Goal: Information Seeking & Learning: Learn about a topic

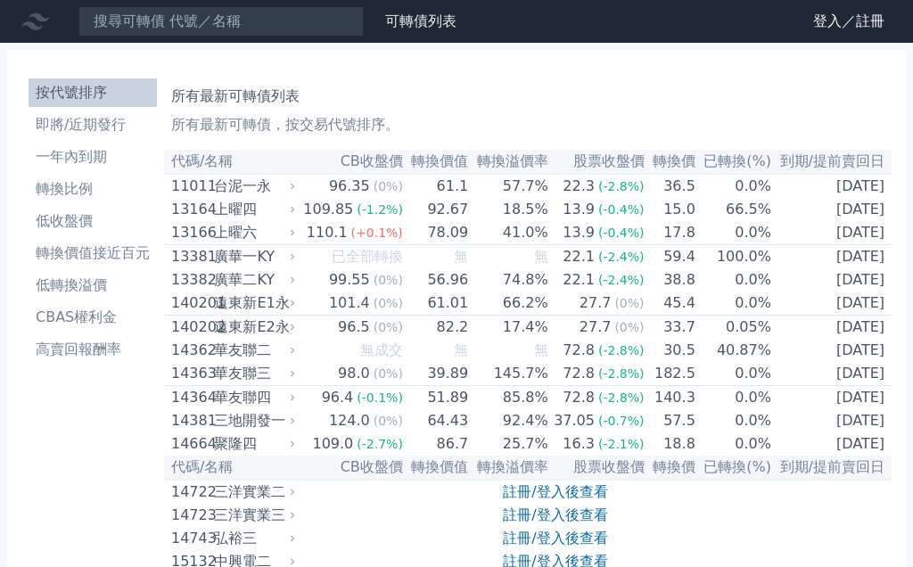
scroll to position [6869, 0]
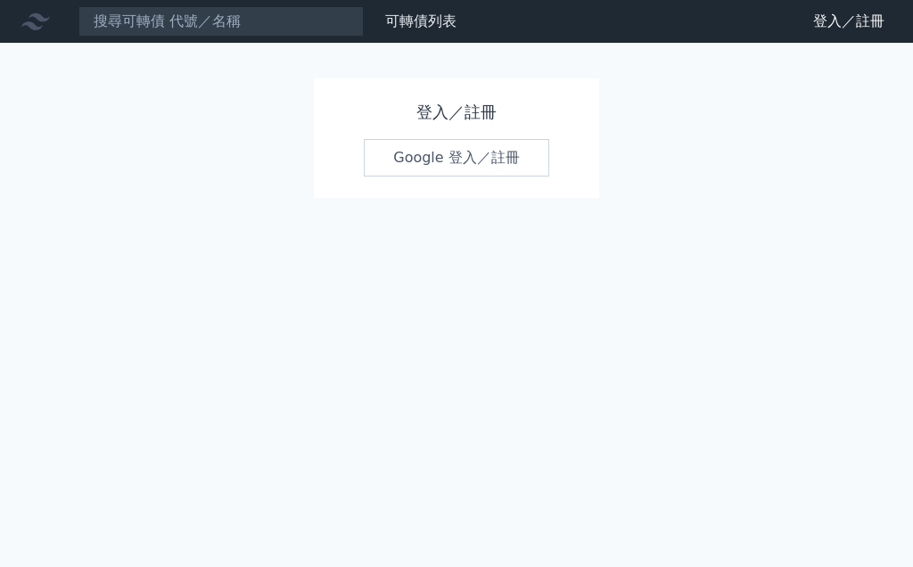
scroll to position [78, 0]
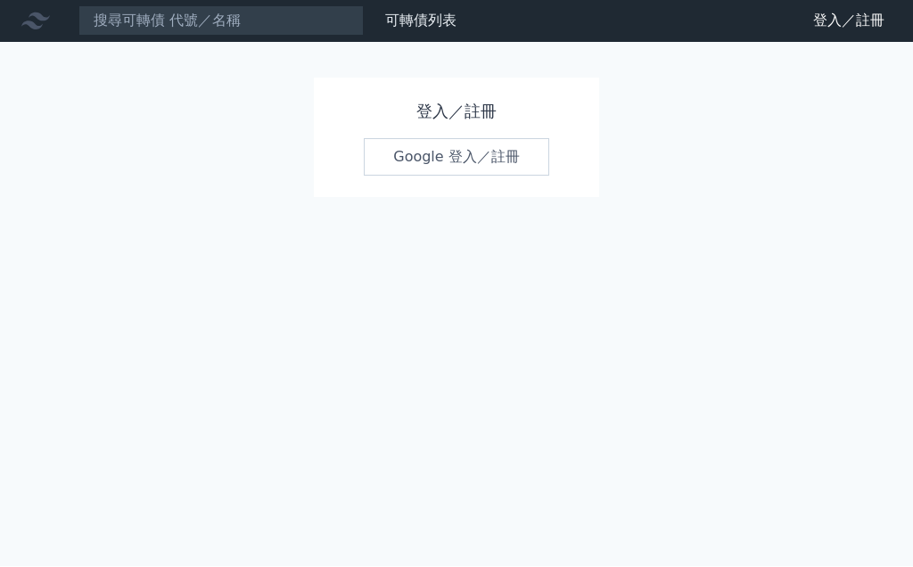
click at [468, 139] on link "Google 登入／註冊" at bounding box center [456, 157] width 185 height 37
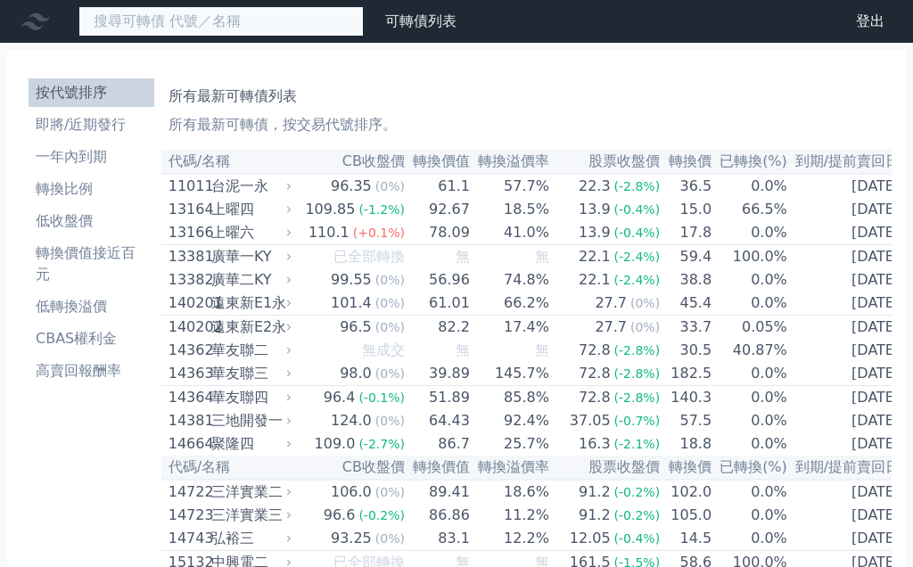
click at [171, 20] on input at bounding box center [220, 21] width 285 height 30
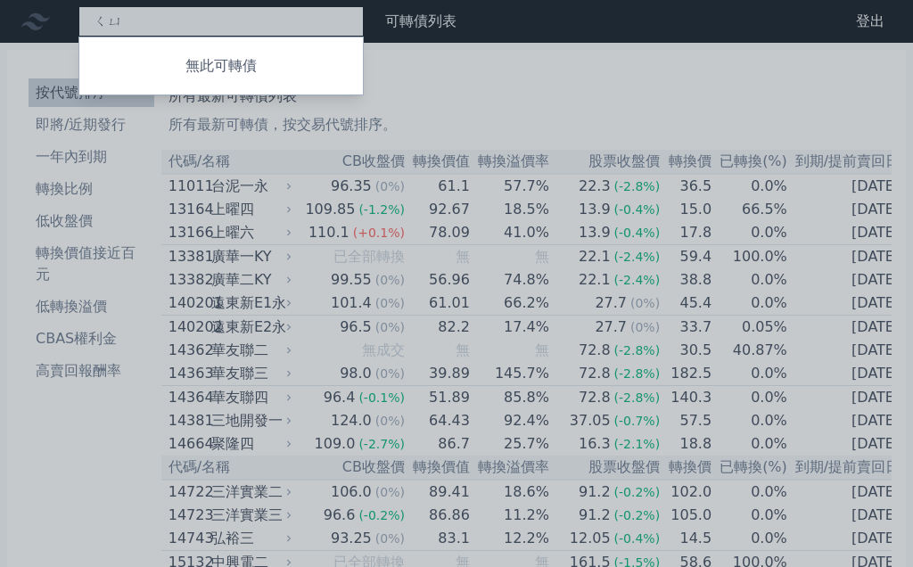
type input "ㄑ"
type input "宣"
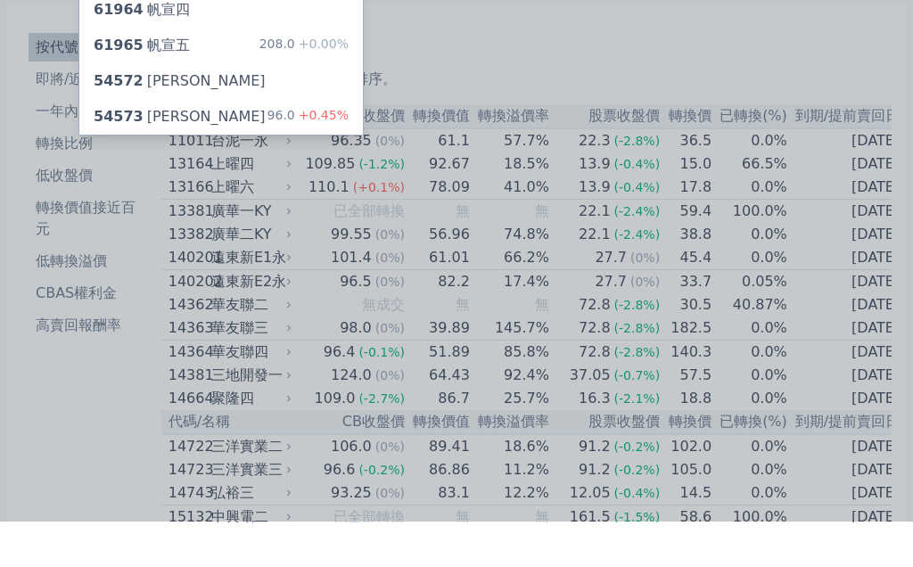
click at [129, 153] on span "54573" at bounding box center [119, 161] width 50 height 17
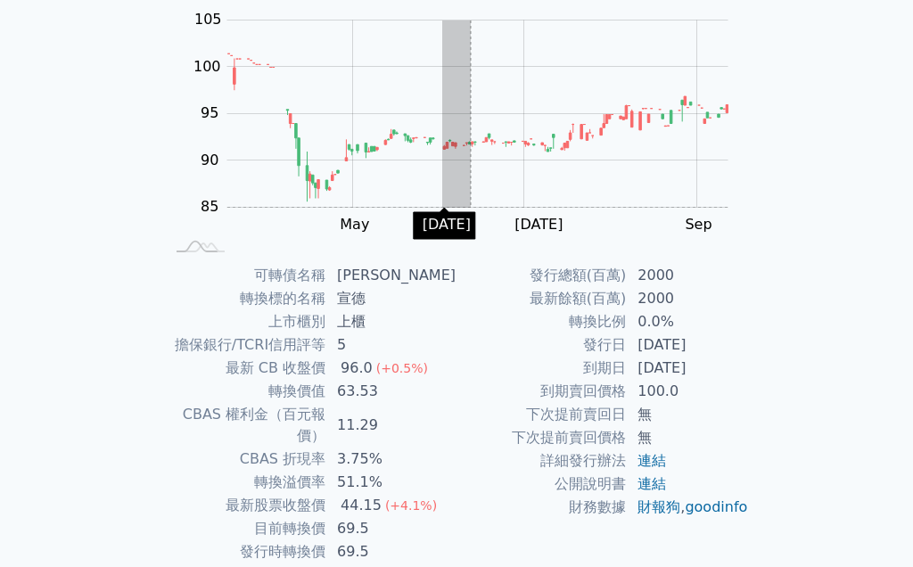
scroll to position [181, 0]
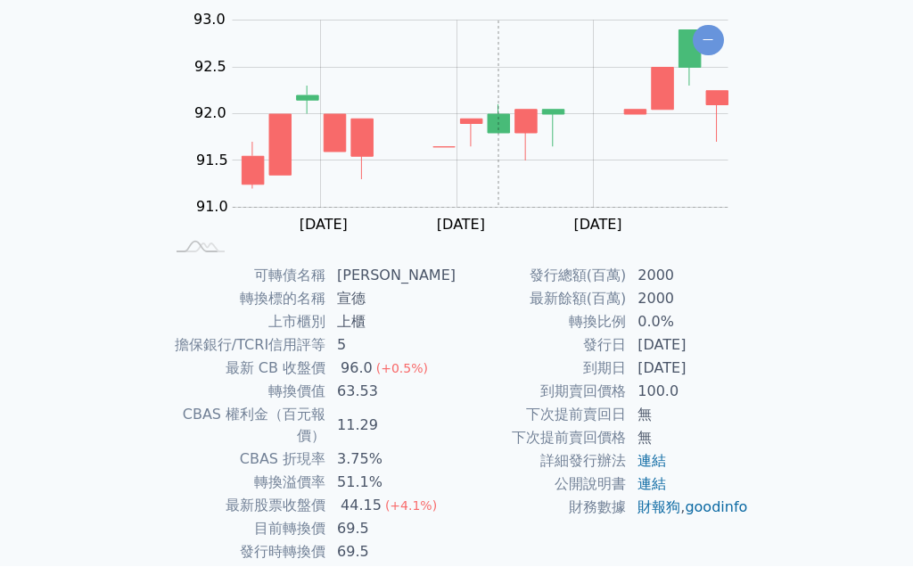
click at [786, 354] on div "可轉債列表 › 54573 宣德三 54573 宣德三 可轉債詳細資訊 Zoom Out 90.0 75 93.0 92.5 90.0 92.0 91.5 9…" at bounding box center [456, 264] width 685 height 804
click at [111, 393] on div "可轉債列表 財務數據 可轉債列表 財務數據 登出 登出 可轉債列表 › 54573 宣德三 54573 宣德三 可轉債詳細資訊 Zoom Out 90.0 7…" at bounding box center [456, 242] width 913 height 847
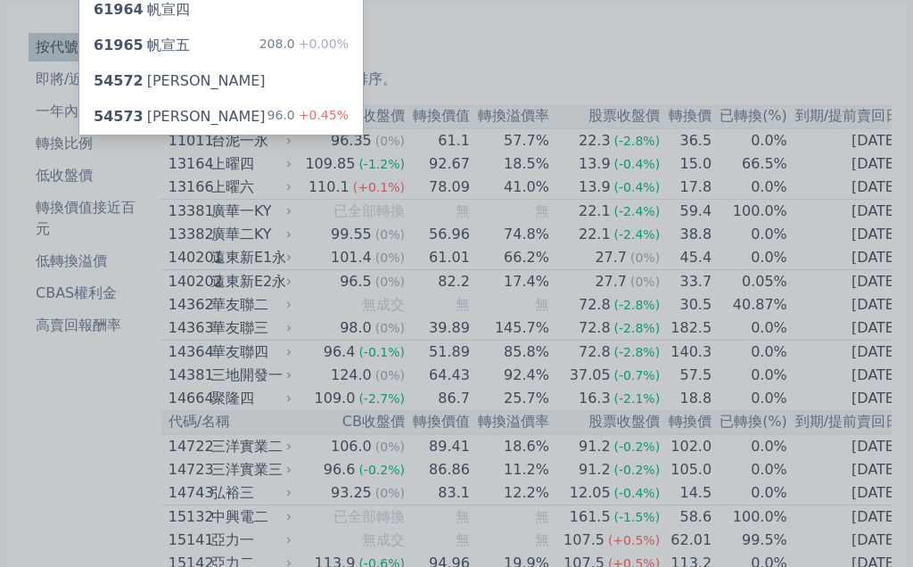
scroll to position [52, 0]
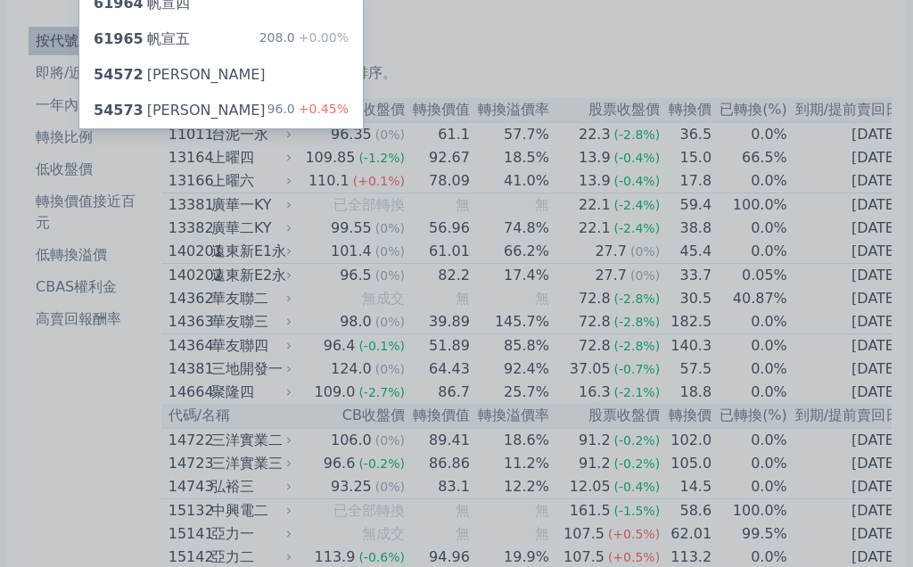
click at [160, 498] on div at bounding box center [456, 283] width 913 height 567
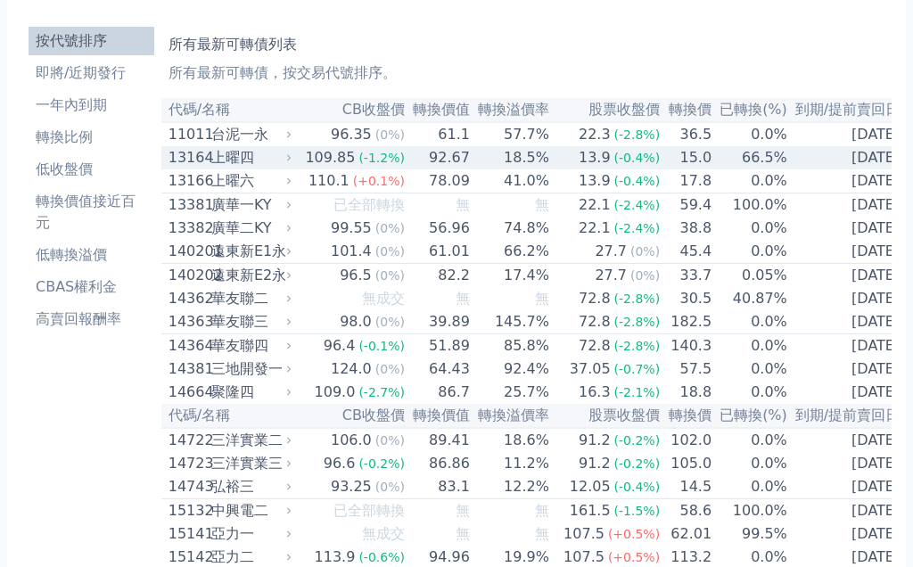
click at [238, 152] on div "上曜四" at bounding box center [249, 157] width 77 height 21
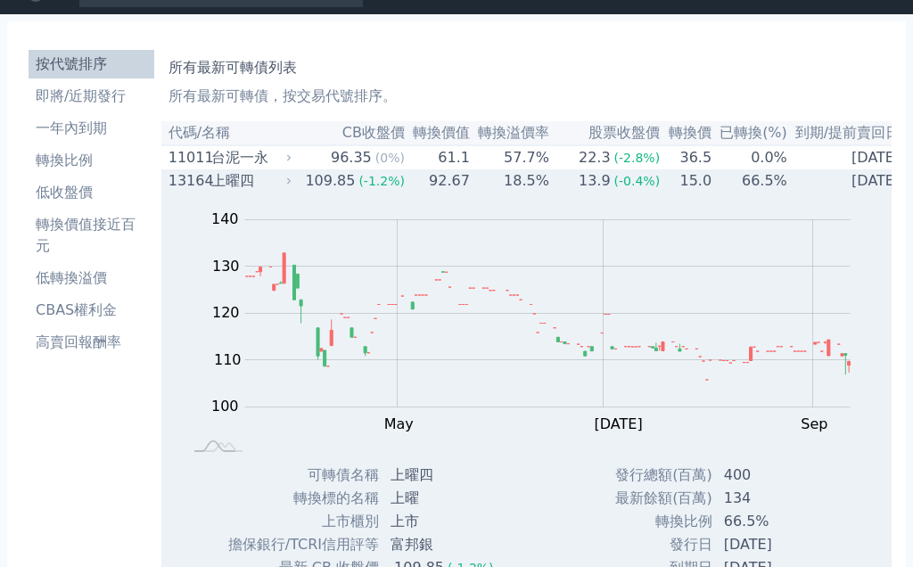
scroll to position [0, 0]
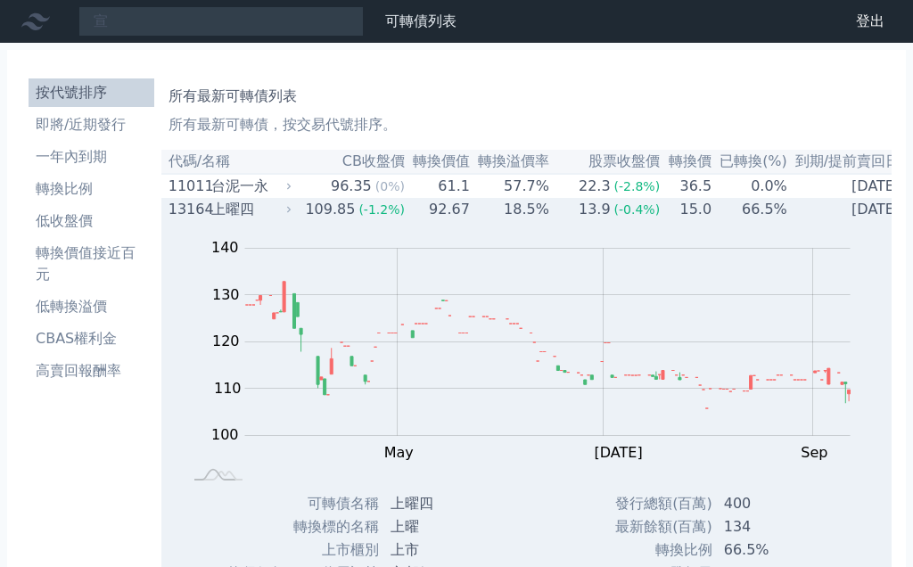
click at [267, 214] on div "上曜四" at bounding box center [249, 209] width 77 height 21
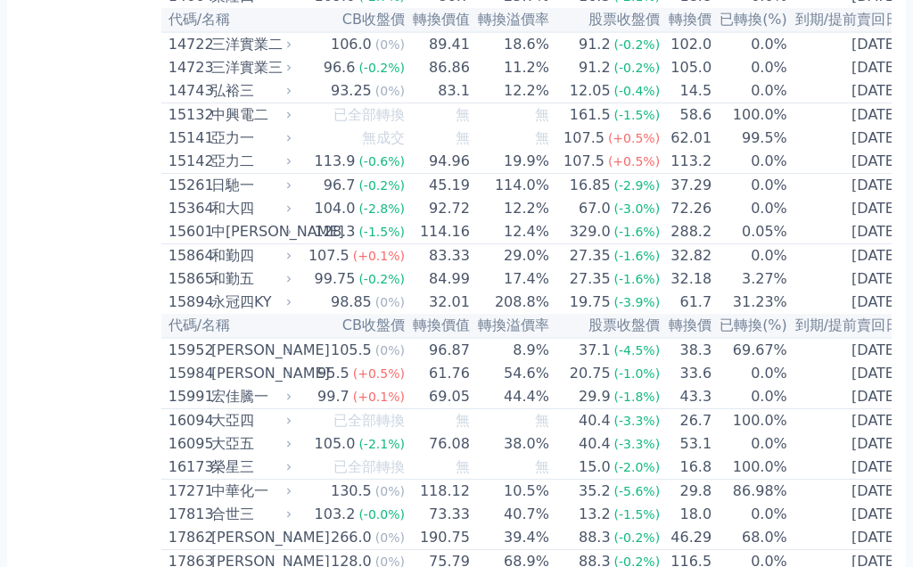
scroll to position [448, 0]
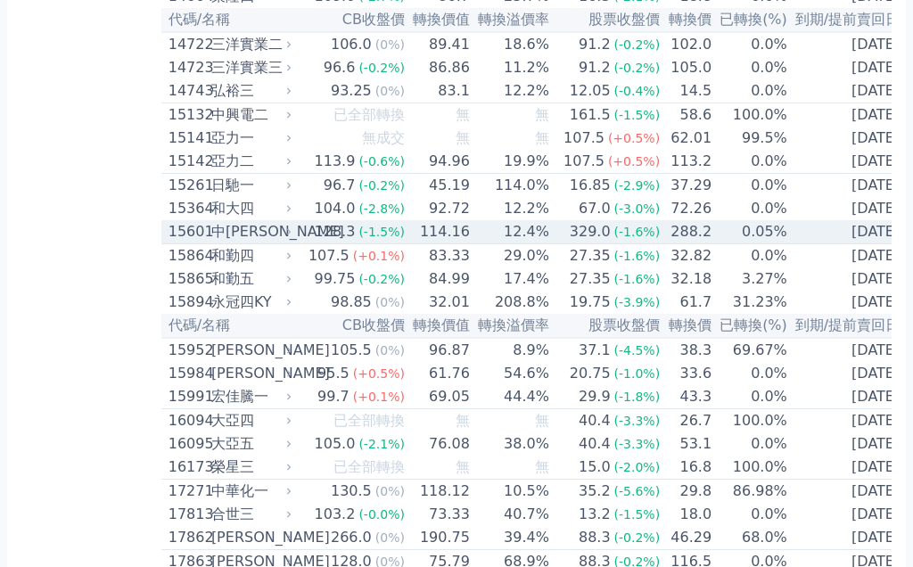
click at [226, 243] on div "中[PERSON_NAME]" at bounding box center [249, 231] width 77 height 21
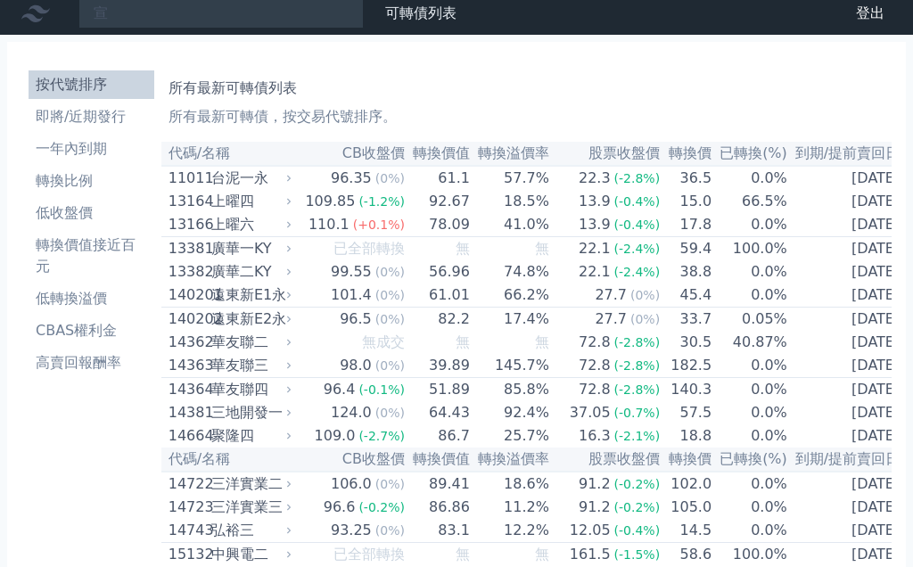
scroll to position [0, 0]
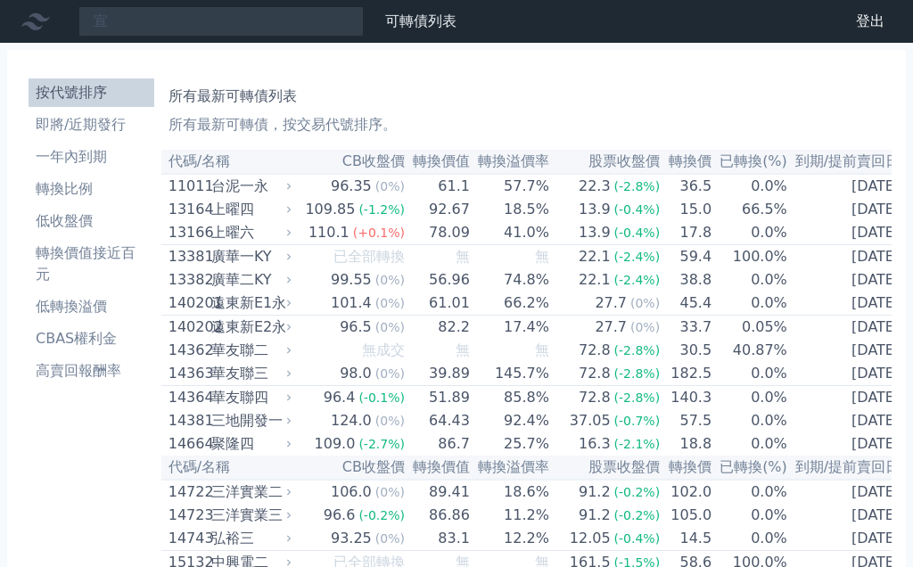
click at [89, 161] on li "一年內到期" at bounding box center [92, 156] width 126 height 21
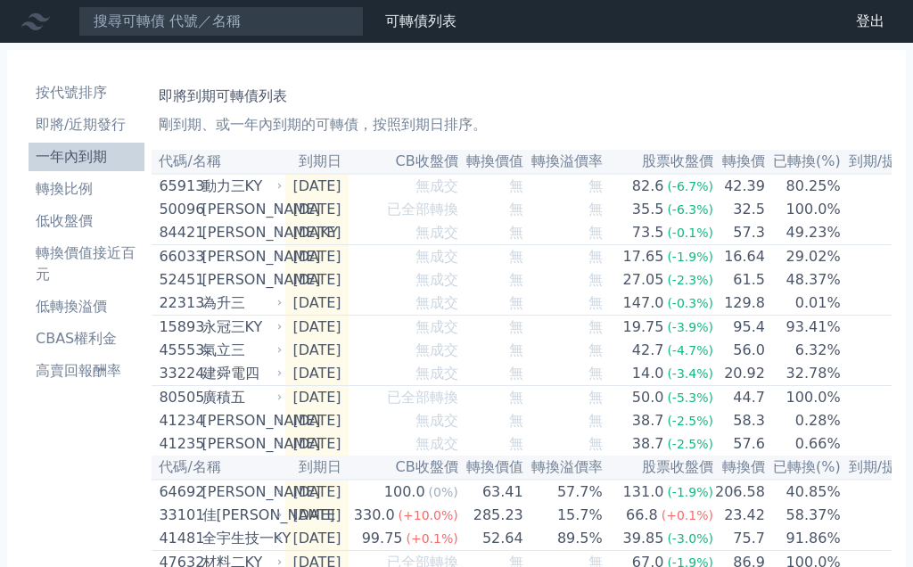
click at [73, 149] on li "一年內到期" at bounding box center [87, 156] width 116 height 21
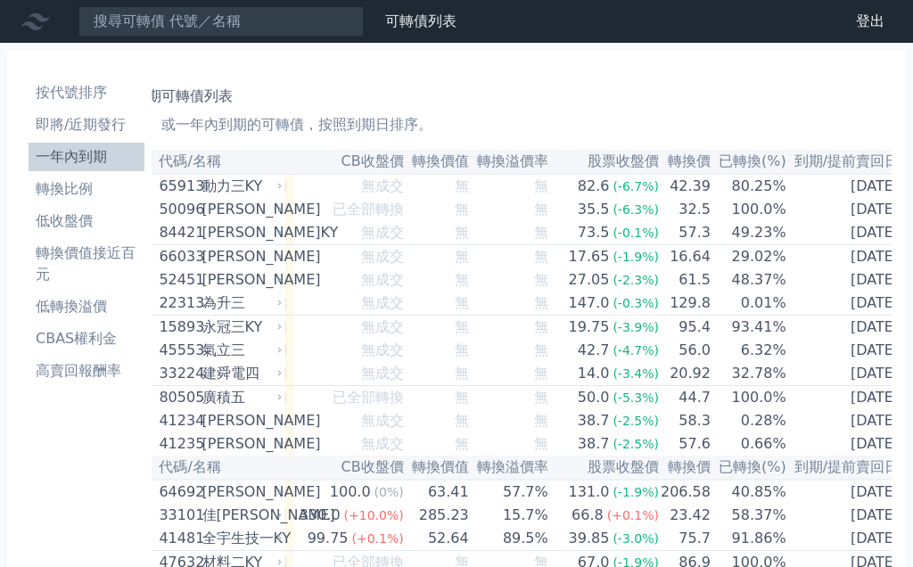
click at [65, 253] on li "轉換價值接近百元" at bounding box center [87, 264] width 116 height 43
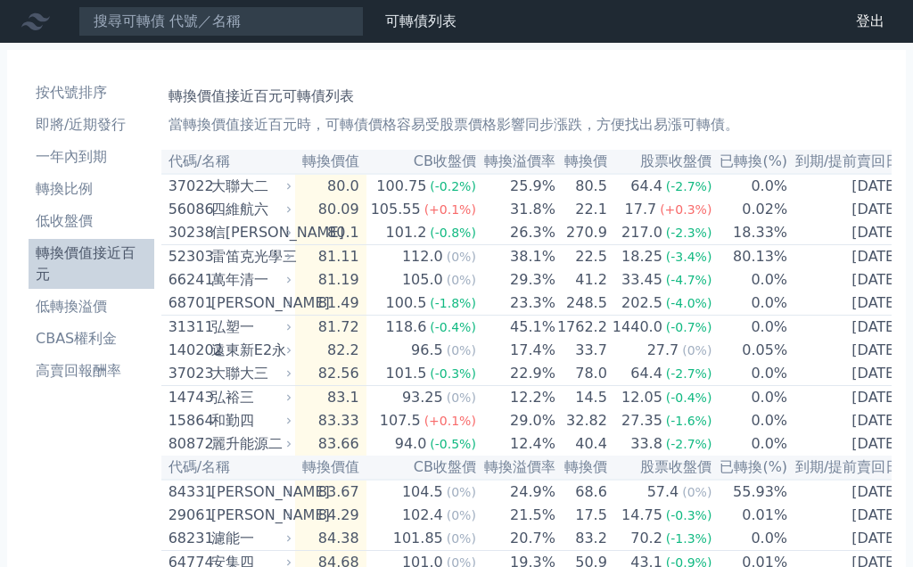
click at [82, 243] on li "轉換價值接近百元" at bounding box center [92, 264] width 126 height 43
click at [79, 122] on li "即將/近期發行" at bounding box center [92, 124] width 126 height 21
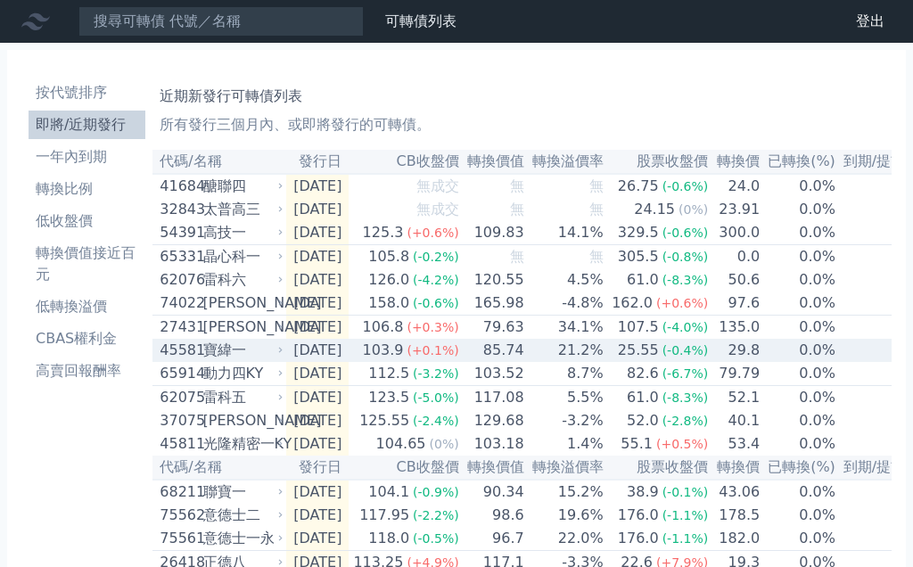
click at [203, 361] on div "寶緯一" at bounding box center [241, 350] width 77 height 21
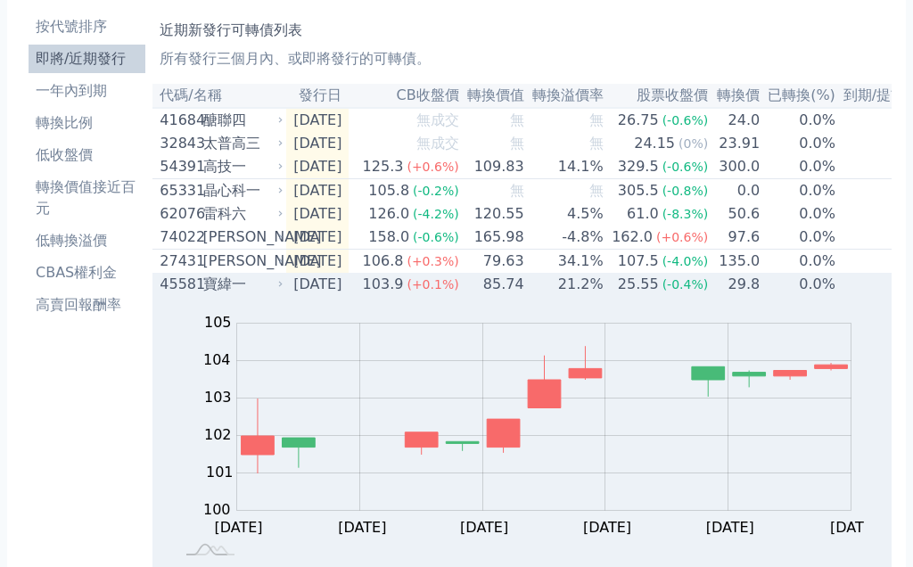
scroll to position [88, 0]
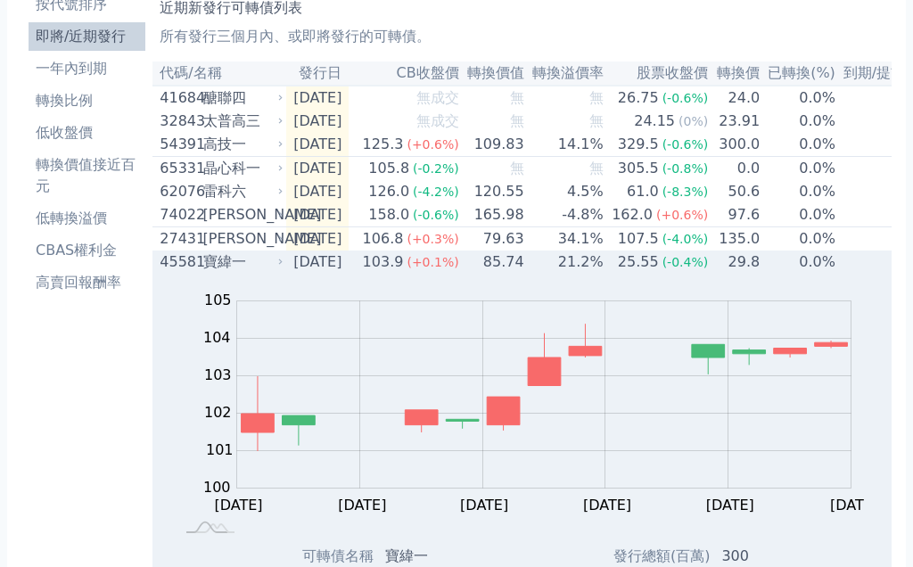
click at [336, 270] on td "[DATE]" at bounding box center [317, 262] width 62 height 23
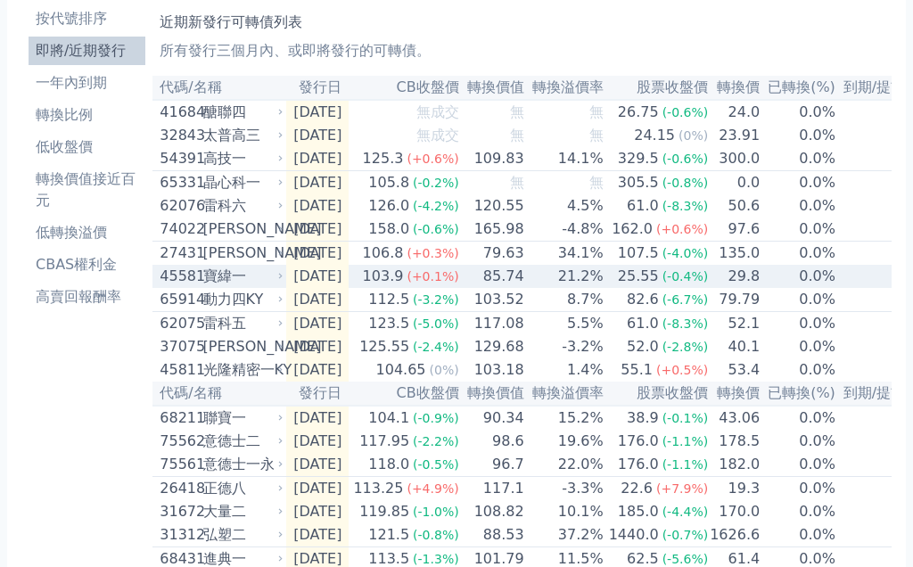
scroll to position [0, 0]
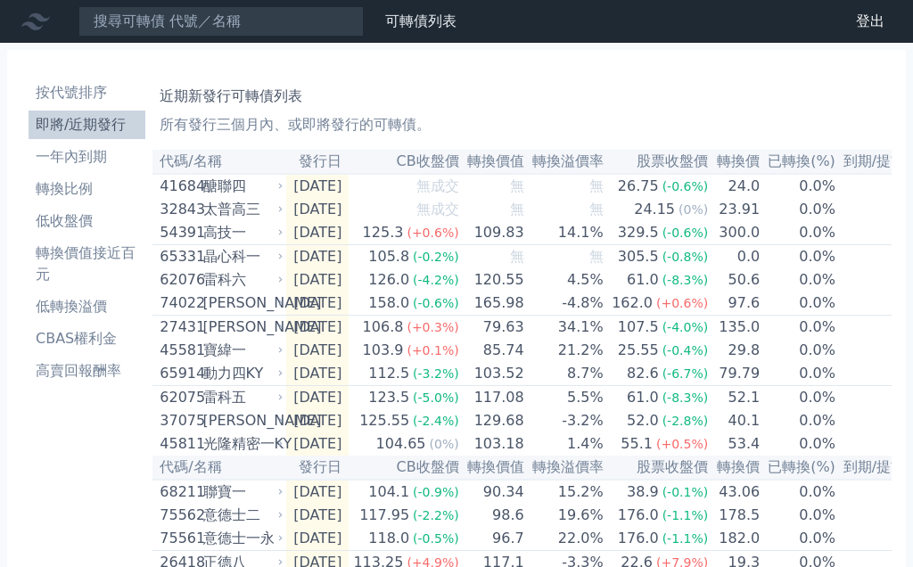
click at [83, 251] on li "轉換價值接近百元" at bounding box center [87, 264] width 117 height 43
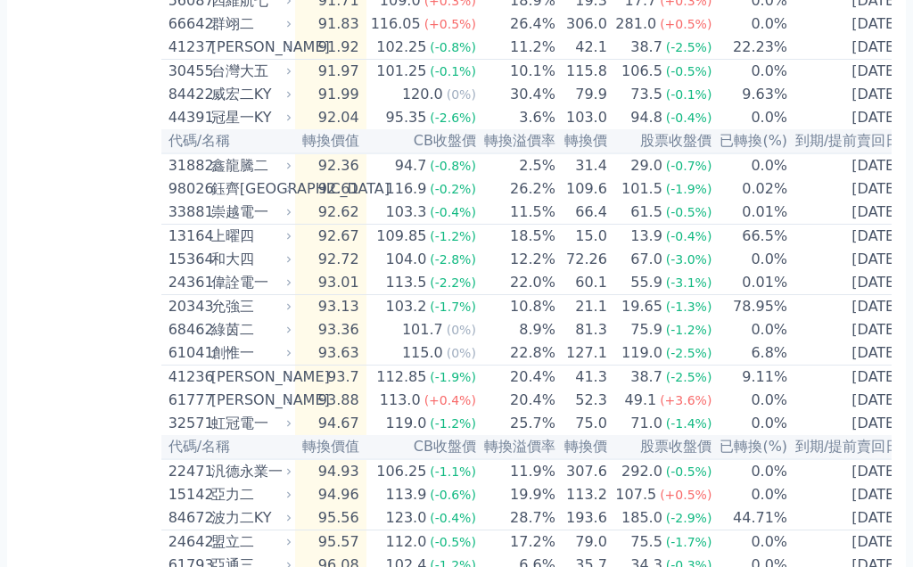
scroll to position [1551, 0]
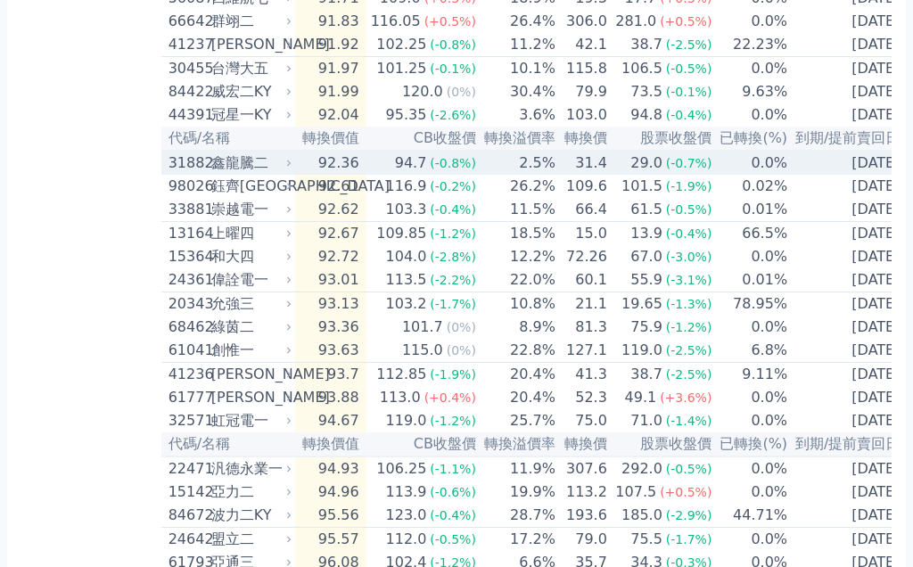
click at [222, 175] on div "鑫龍騰二" at bounding box center [249, 163] width 77 height 21
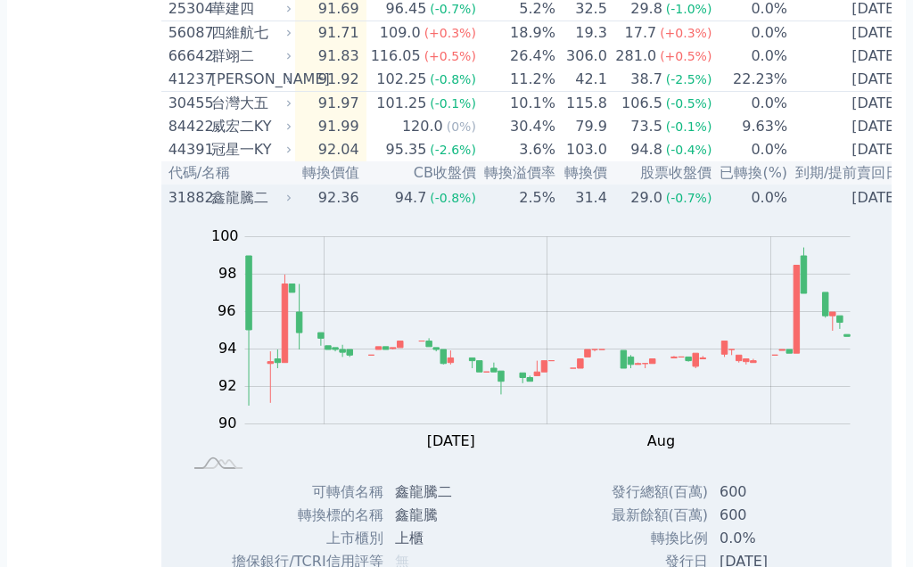
scroll to position [1543, 0]
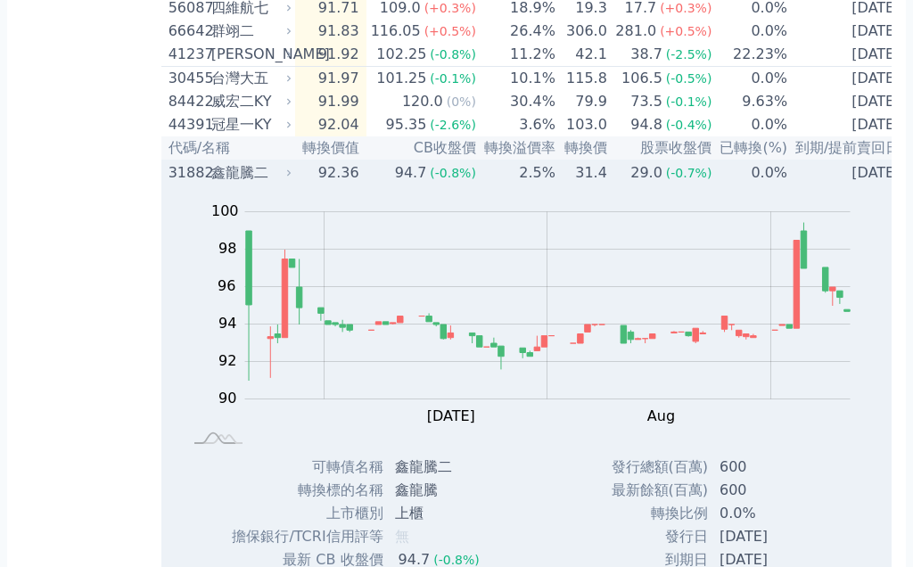
click at [651, 184] on div "29.0" at bounding box center [646, 172] width 39 height 21
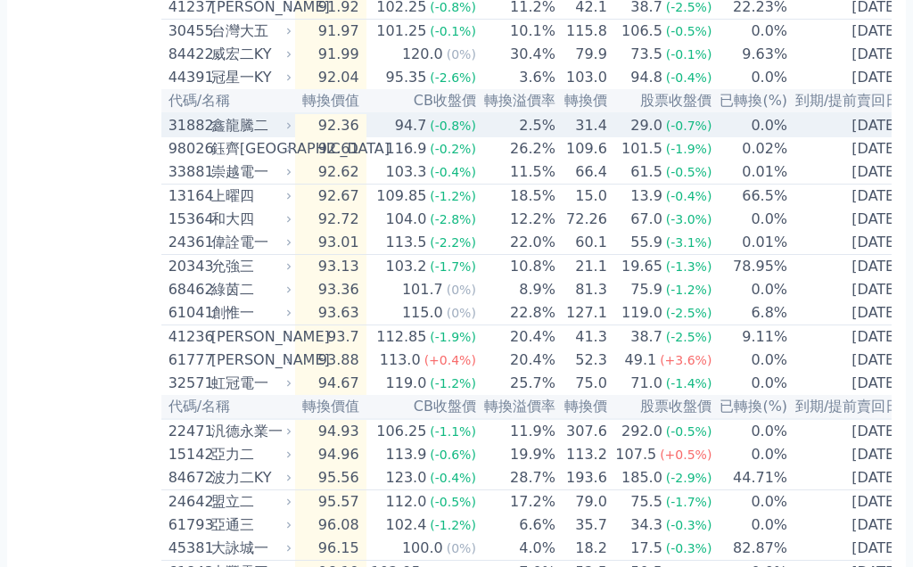
scroll to position [1590, 0]
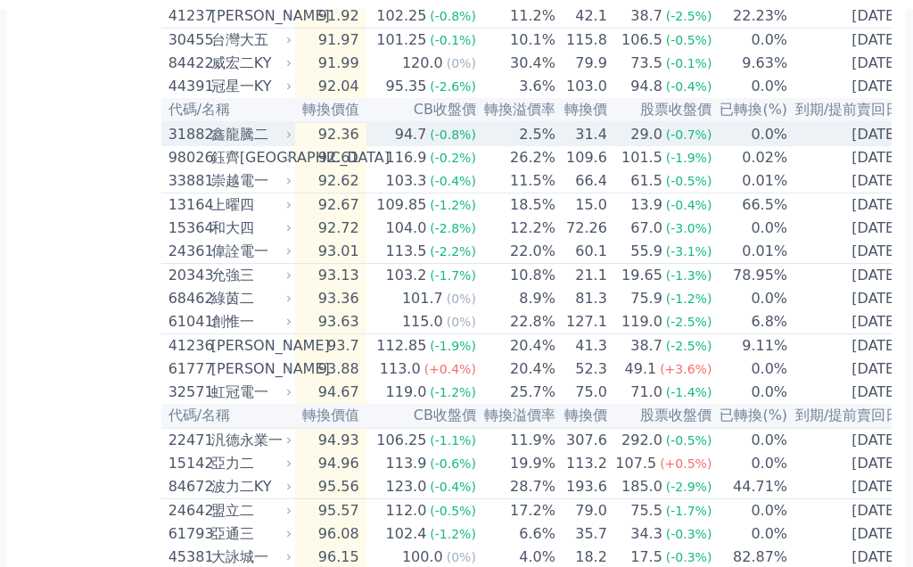
click at [719, 185] on td "0.01%" at bounding box center [750, 172] width 76 height 24
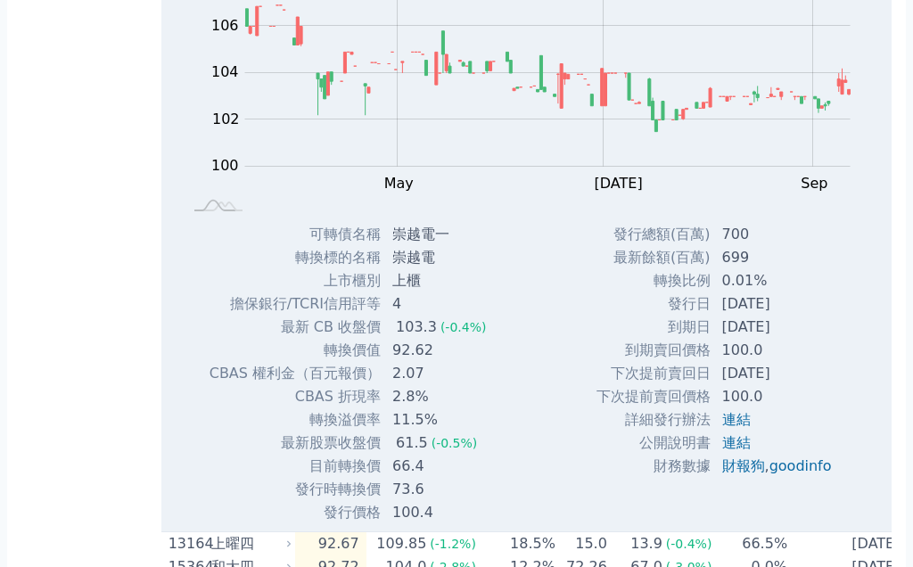
scroll to position [1832, 0]
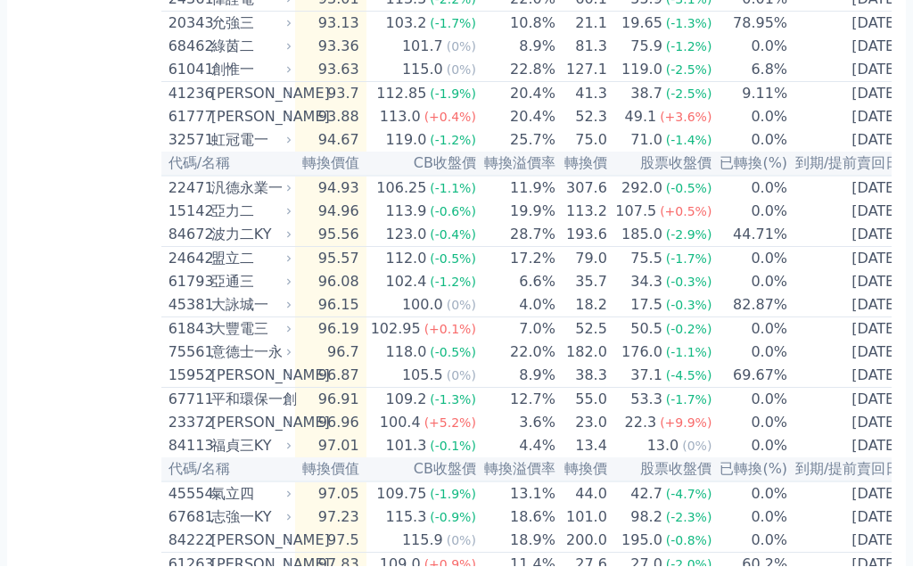
scroll to position [1833, 0]
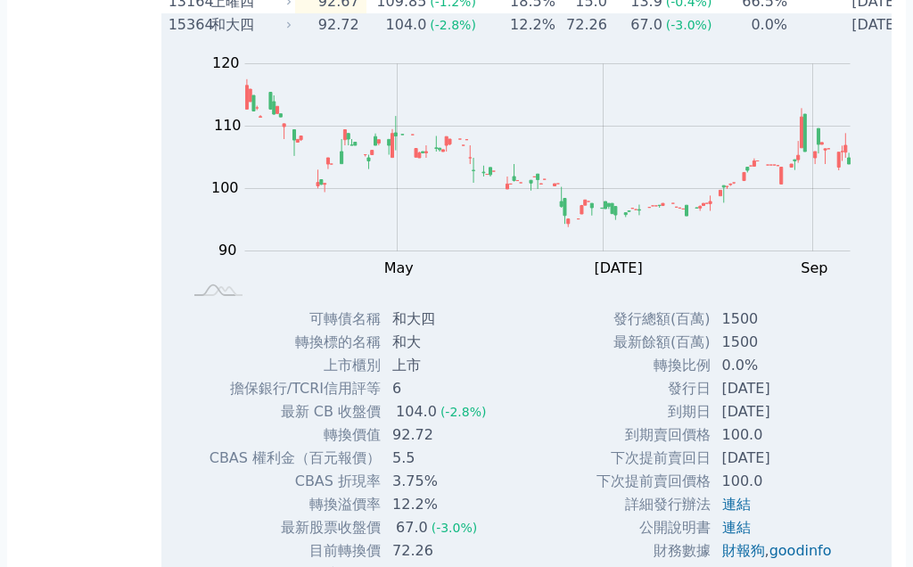
scroll to position [1783, 0]
click at [228, 37] on div "和大四" at bounding box center [249, 25] width 77 height 21
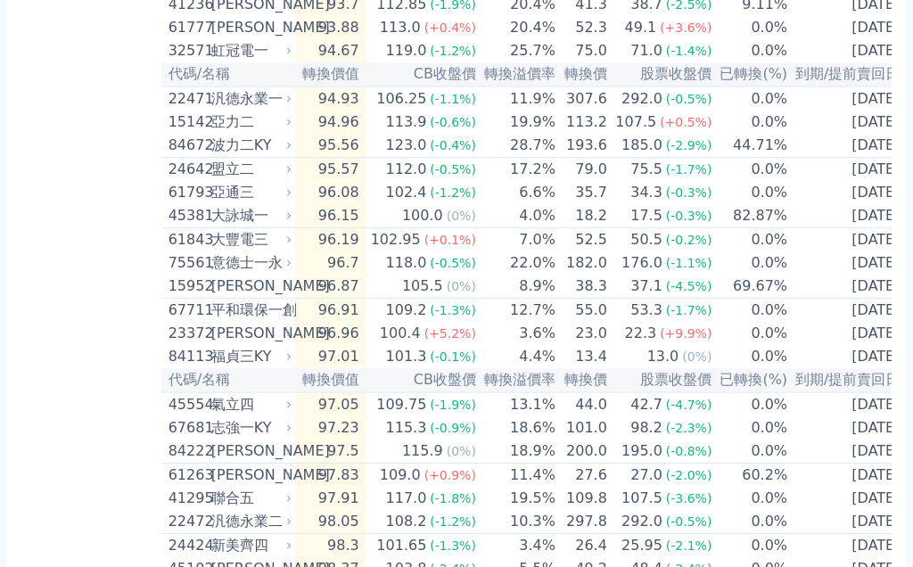
scroll to position [1927, 0]
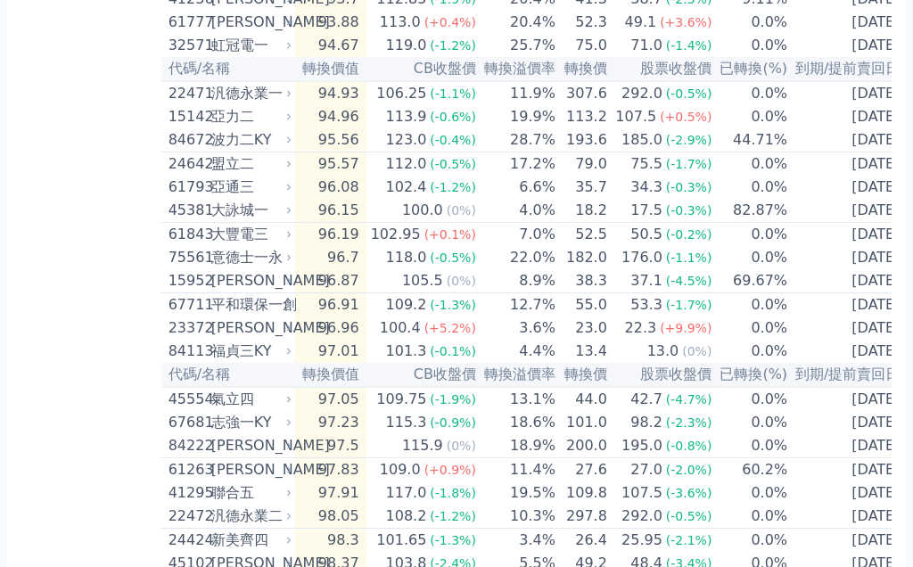
click at [207, 199] on div "61793 亞通三" at bounding box center [226, 187] width 115 height 21
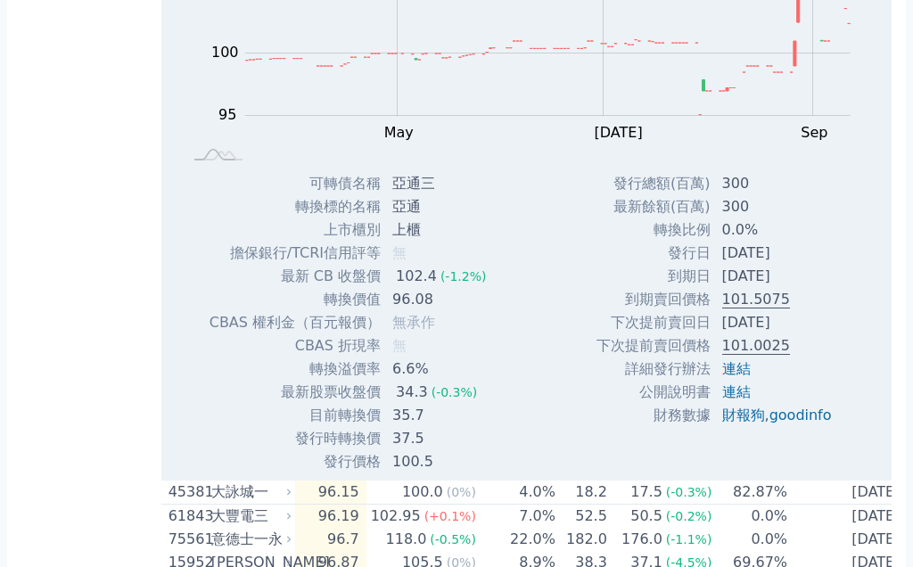
scroll to position [2233, 0]
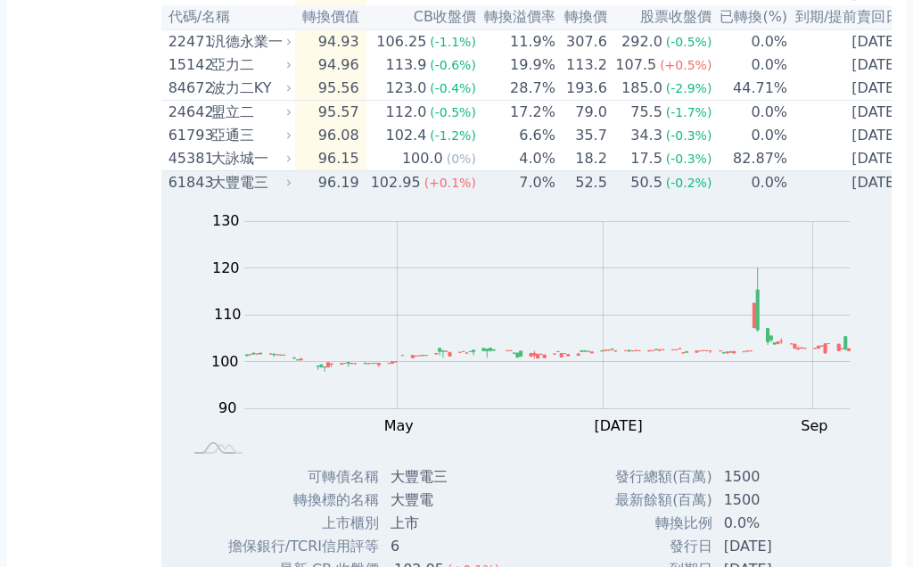
scroll to position [1960, 0]
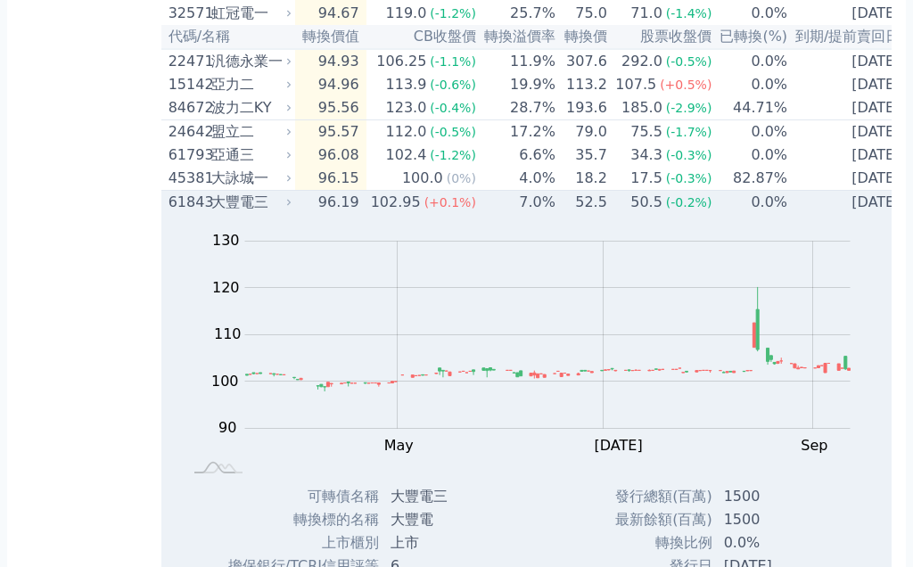
click at [218, 213] on div "大豐電三" at bounding box center [249, 202] width 77 height 21
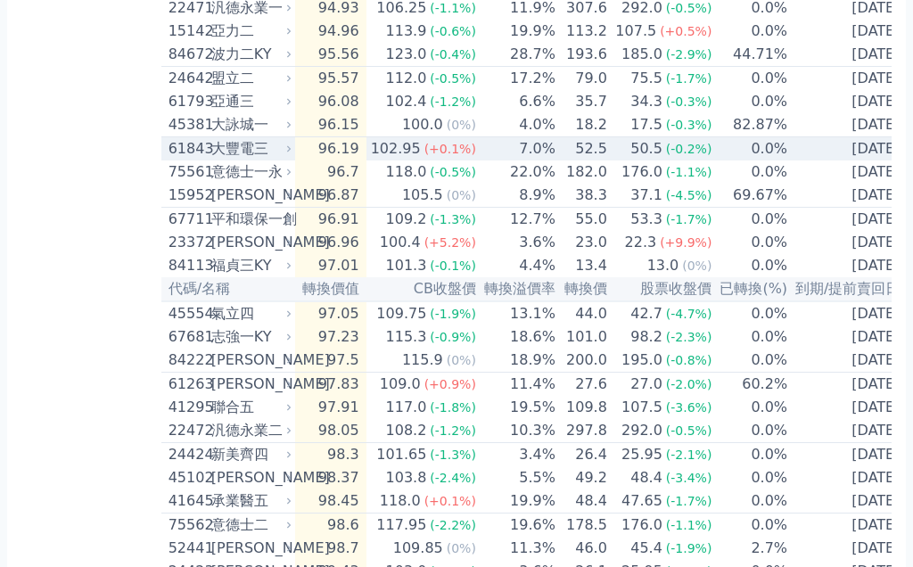
scroll to position [2015, 0]
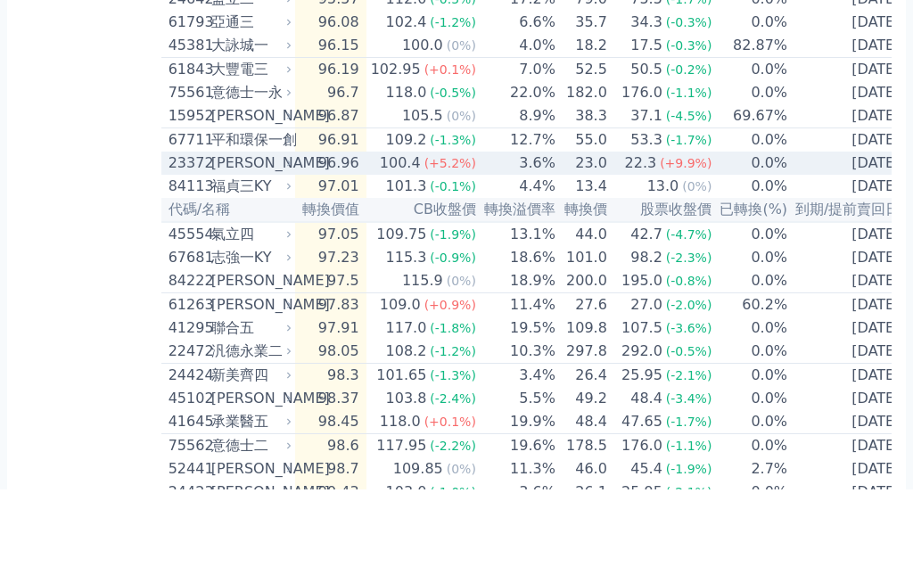
click at [556, 252] on td "23.0" at bounding box center [582, 240] width 52 height 23
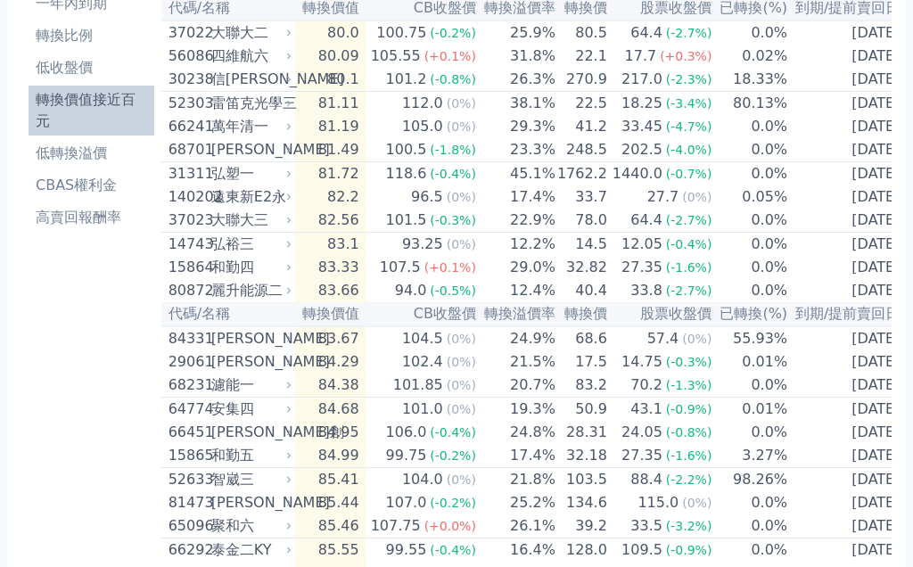
scroll to position [0, 0]
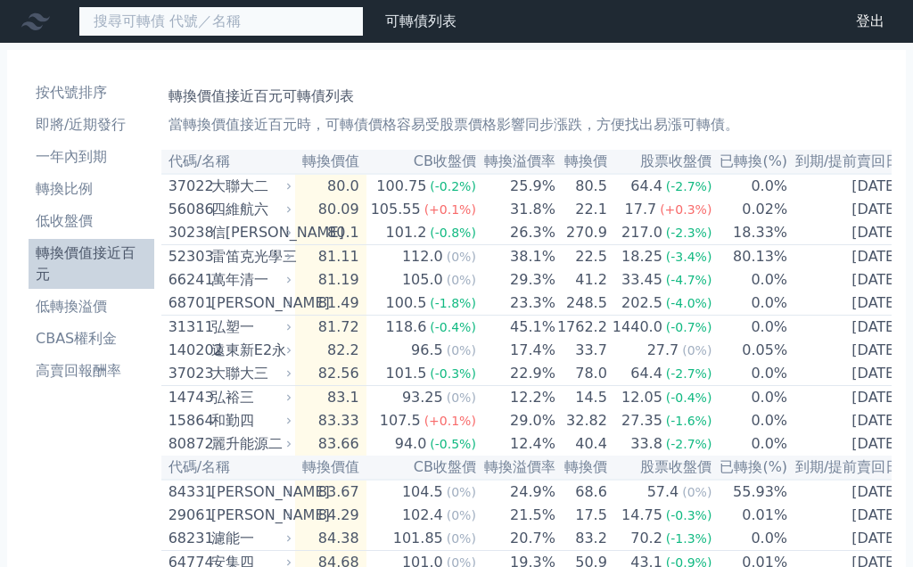
click at [190, 22] on input at bounding box center [220, 21] width 285 height 30
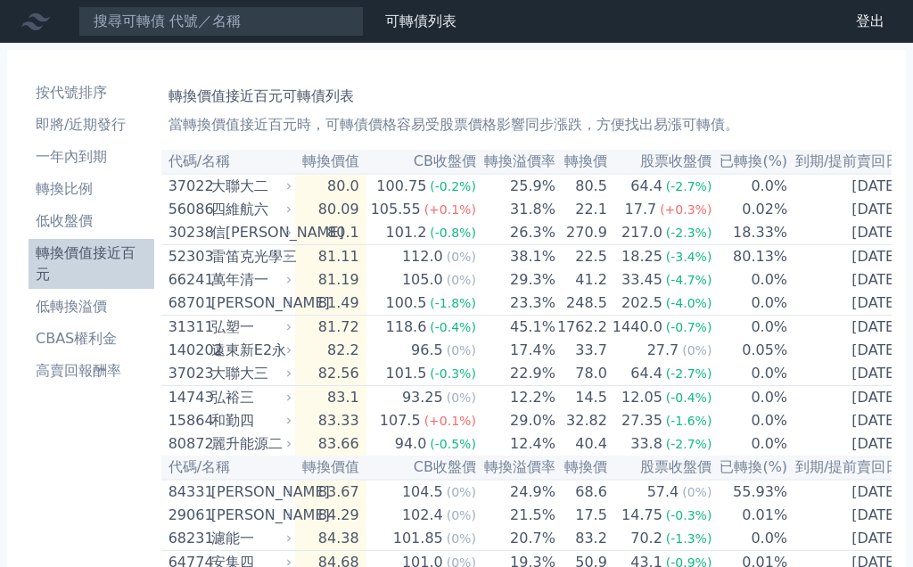
click at [190, 84] on div "轉換價值接近百元可轉債列表 當轉換價值接近百元時，可轉債價格容易受股票價格影響同步漲跌，方便找出易漲可轉債。" at bounding box center [527, 106] width 716 height 57
click at [80, 86] on li "按代號排序" at bounding box center [92, 92] width 126 height 21
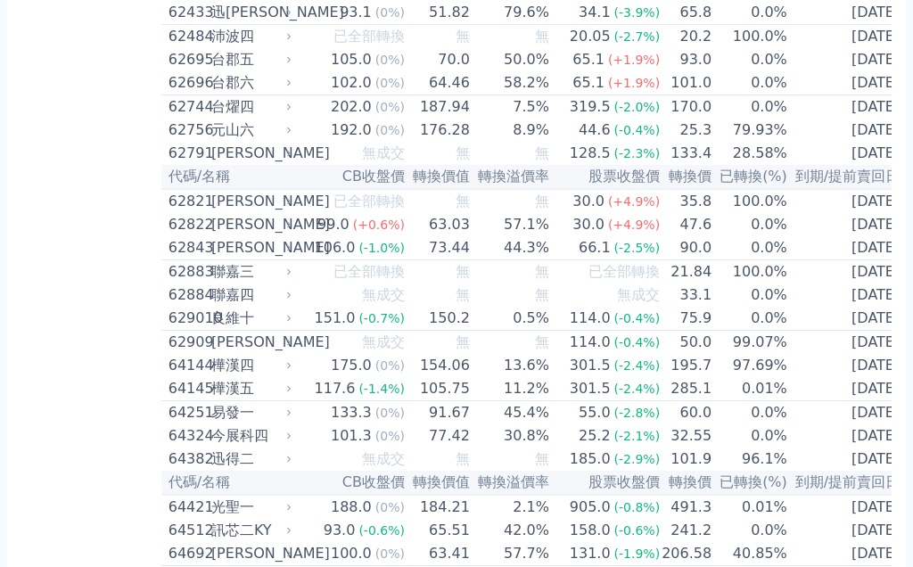
scroll to position [7016, 0]
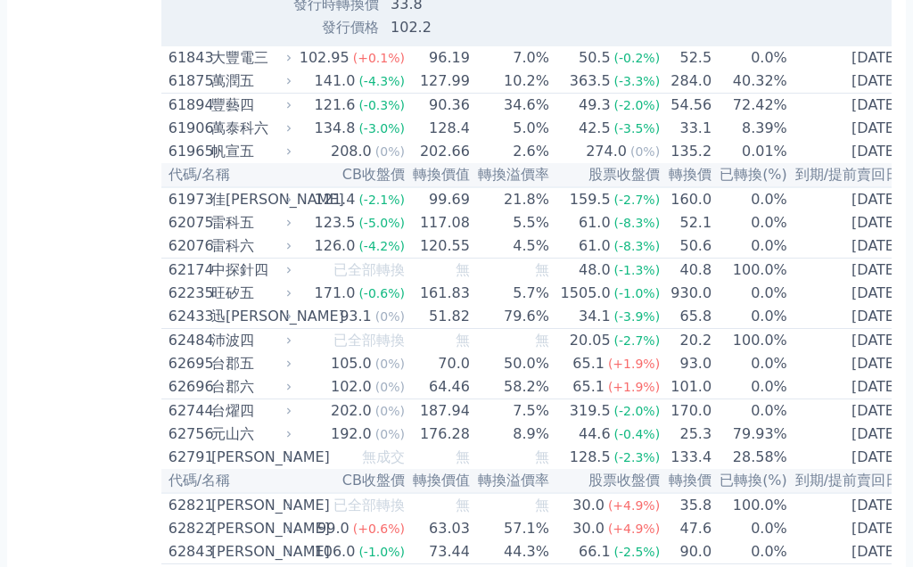
scroll to position [7296, 0]
